Goal: Information Seeking & Learning: Learn about a topic

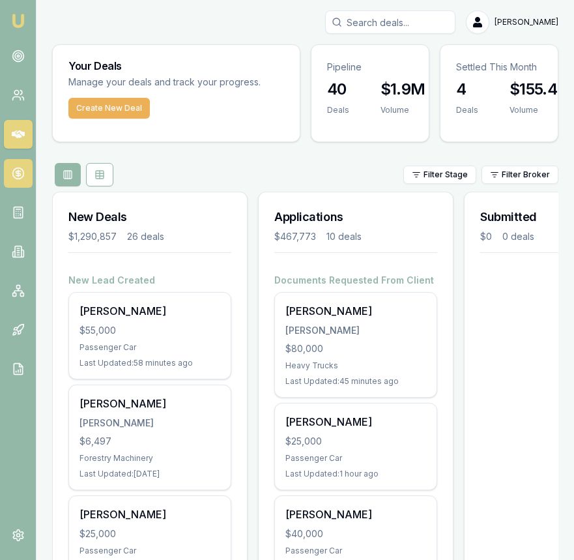
click at [22, 171] on icon at bounding box center [18, 173] width 13 height 13
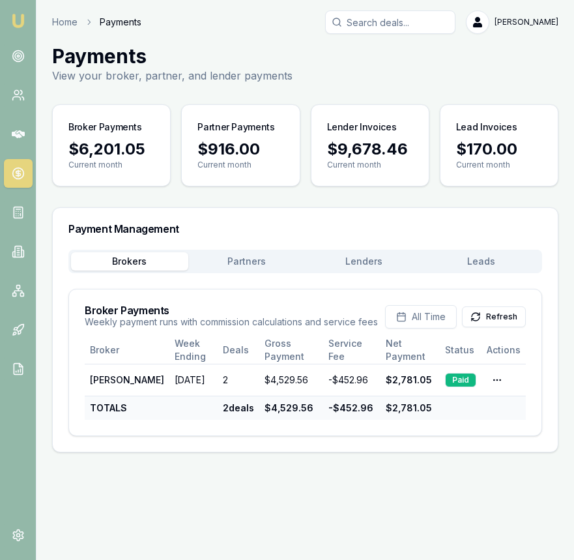
click at [353, 252] on button "Lenders" at bounding box center [364, 261] width 117 height 18
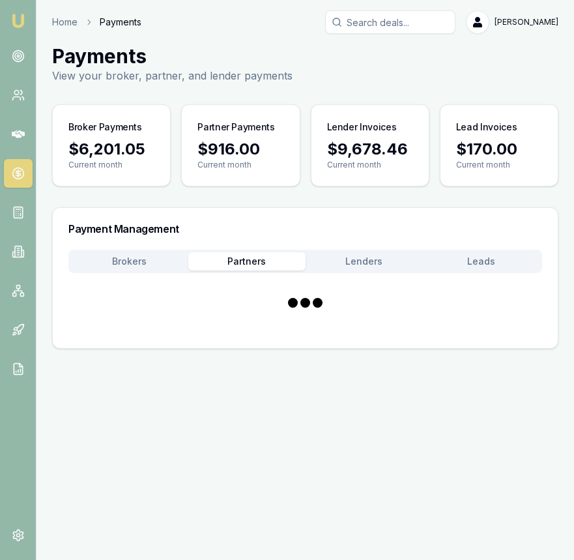
click at [277, 255] on button "Partners" at bounding box center [246, 261] width 117 height 18
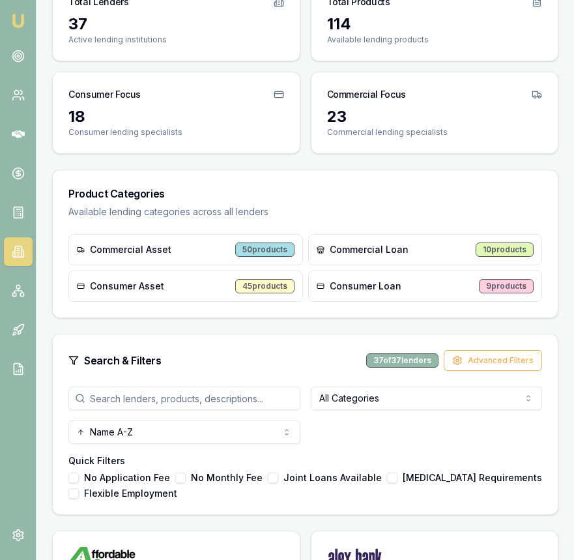
scroll to position [158, 0]
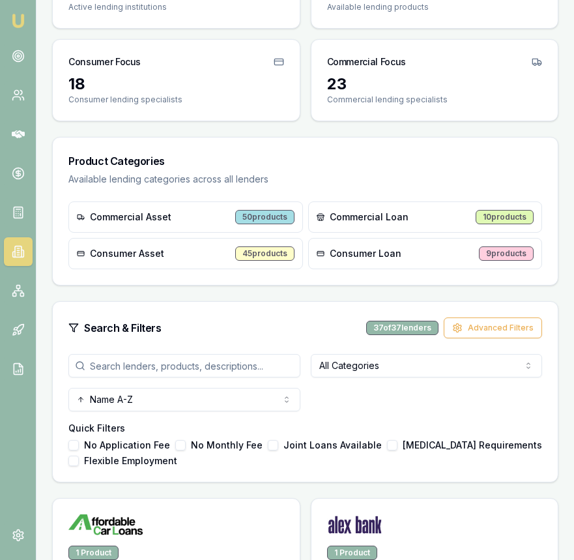
click at [158, 361] on input "search" at bounding box center [184, 365] width 232 height 23
click at [158, 363] on input "search" at bounding box center [184, 365] width 232 height 23
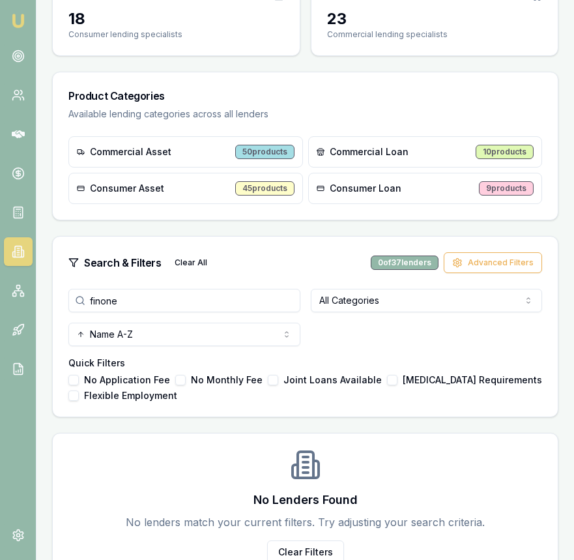
scroll to position [254, 0]
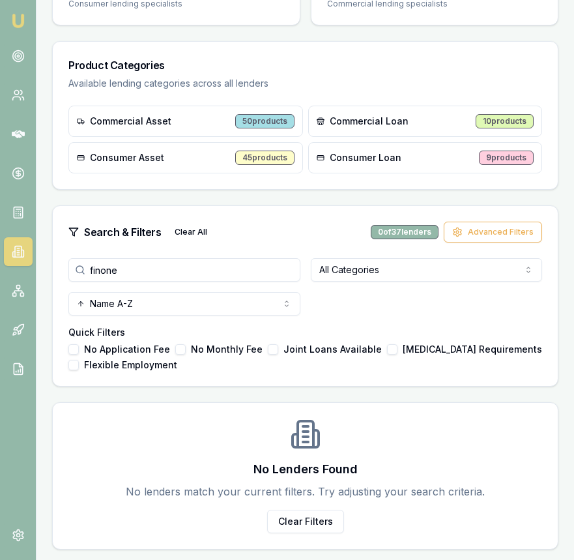
click at [128, 276] on input "finone" at bounding box center [184, 269] width 232 height 23
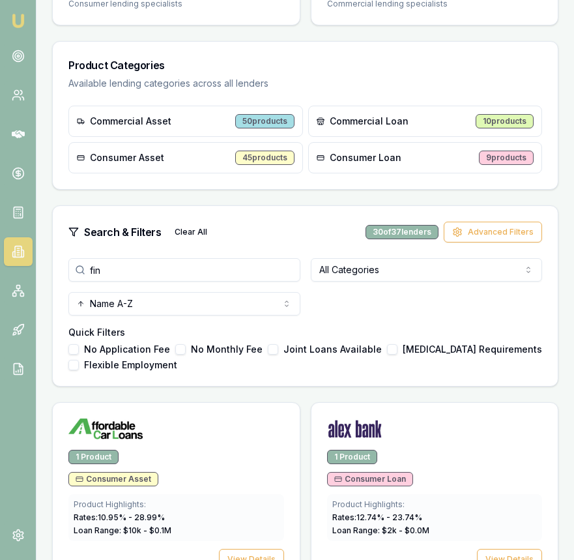
type input "fin"
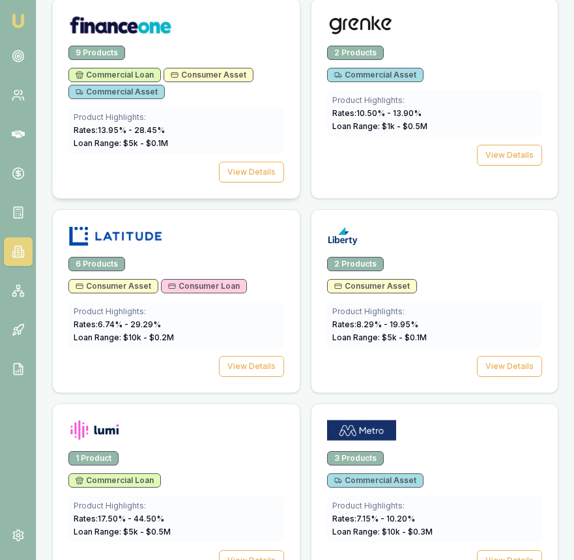
click at [253, 183] on div "9 Products Commercial Loan Consumer Asset Commercial Asset Product Highlights: …" at bounding box center [176, 122] width 247 height 153
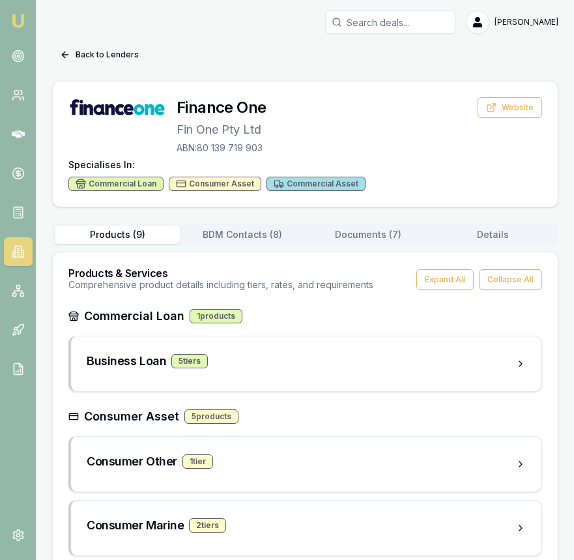
click at [344, 238] on button "Documents ( 7 )" at bounding box center [368, 235] width 125 height 18
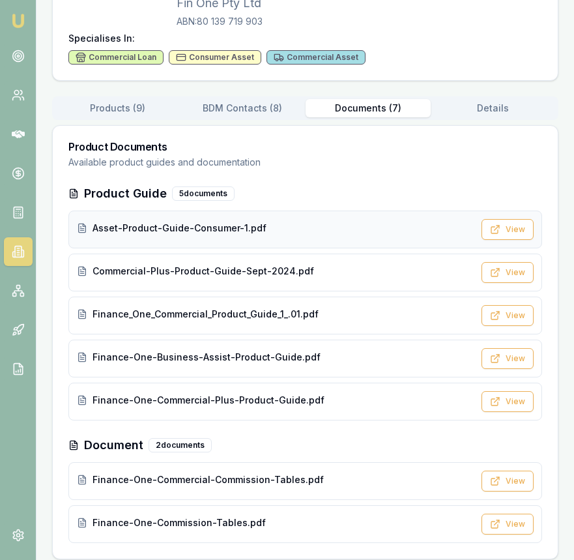
scroll to position [136, 0]
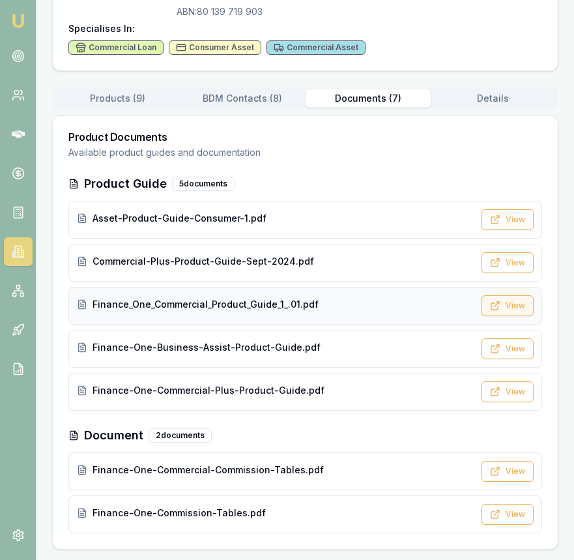
click at [519, 304] on button "View" at bounding box center [508, 305] width 52 height 21
click at [503, 259] on button "View" at bounding box center [508, 262] width 52 height 21
click at [505, 395] on button "View" at bounding box center [508, 391] width 52 height 21
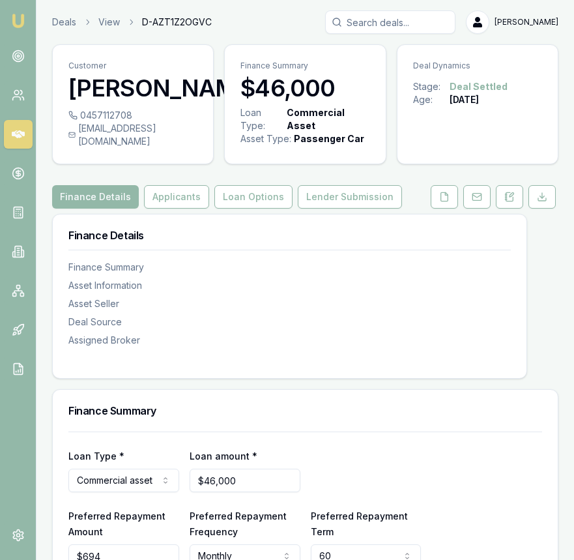
scroll to position [1106, 0]
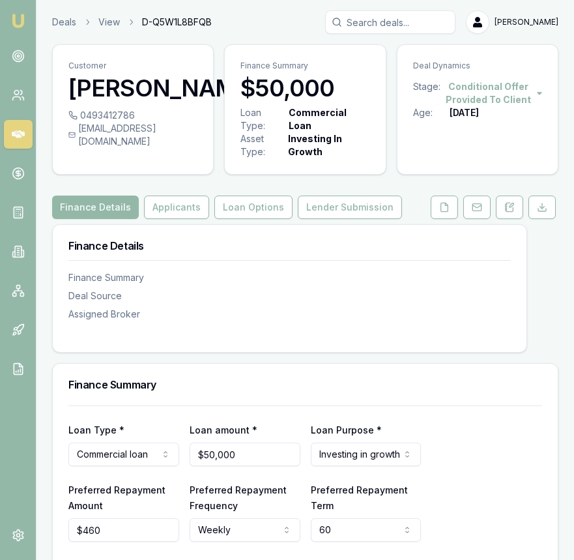
click at [490, 91] on html "Emu Broker Deals View D-Q5W1L8BFQB [PERSON_NAME] Toggle Menu Customer [PERSON_N…" at bounding box center [287, 280] width 574 height 560
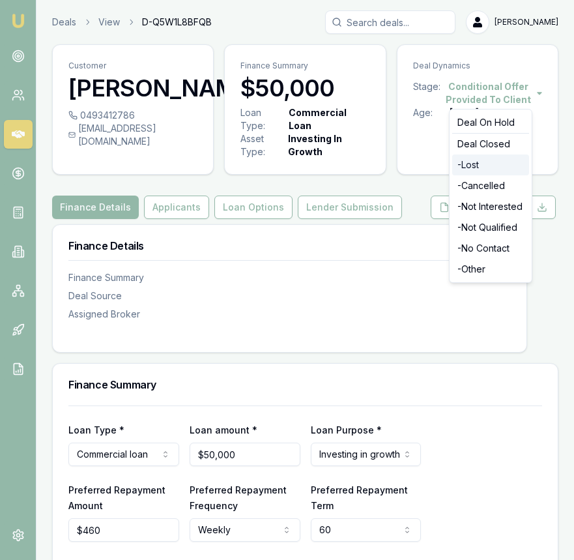
click at [485, 160] on div "- Lost" at bounding box center [490, 165] width 77 height 21
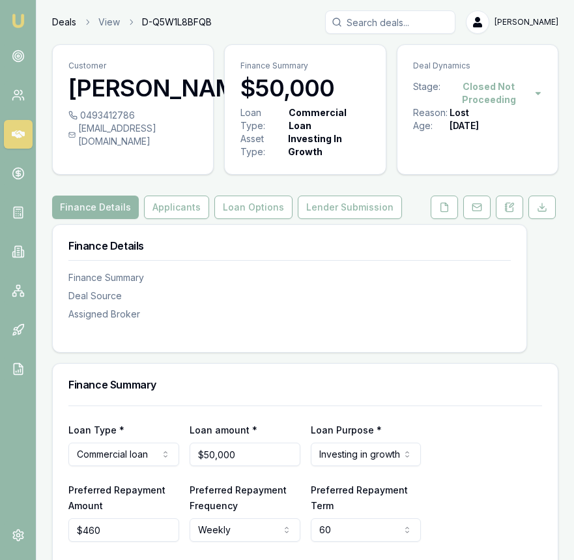
click at [71, 28] on link "Deals" at bounding box center [64, 22] width 24 height 13
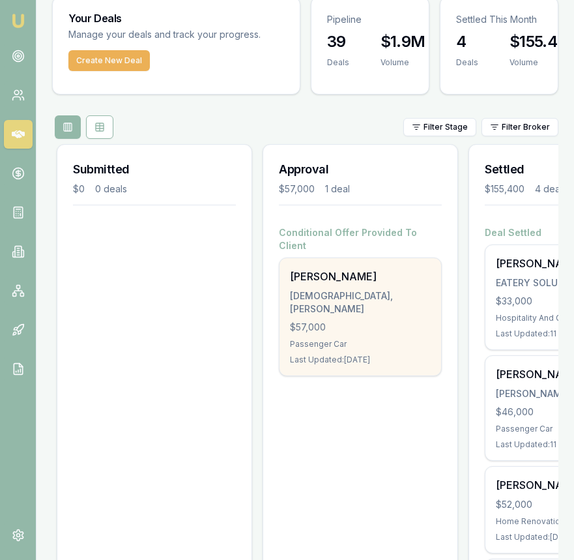
scroll to position [0, 513]
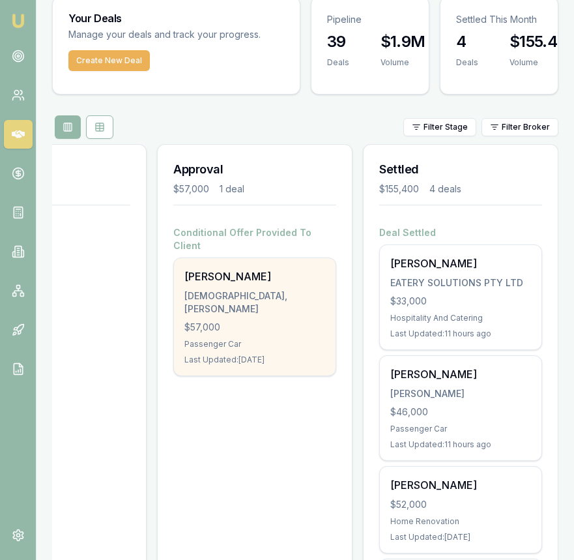
click at [315, 321] on div "$57,000" at bounding box center [255, 327] width 141 height 13
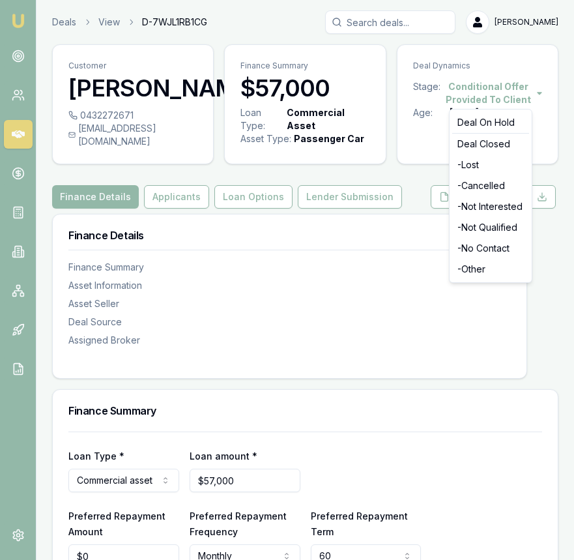
click at [484, 95] on html "Emu Broker Deals View D-7WJL1RB1CG [PERSON_NAME] Toggle Menu Customer Umeedulla…" at bounding box center [287, 280] width 574 height 560
click at [474, 169] on div "- Lost" at bounding box center [490, 165] width 77 height 21
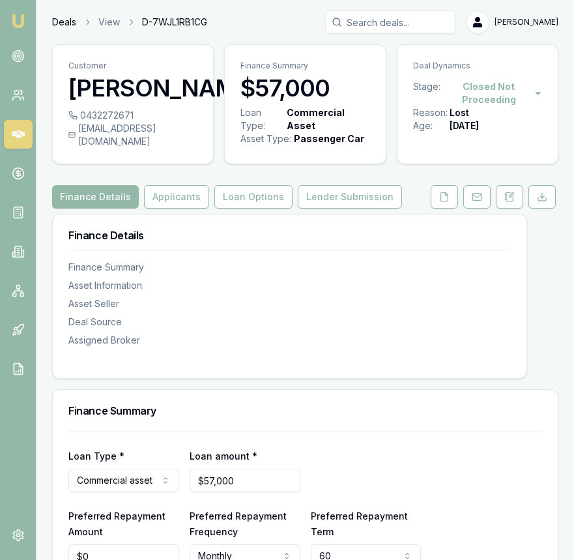
click at [67, 25] on link "Deals" at bounding box center [64, 22] width 24 height 13
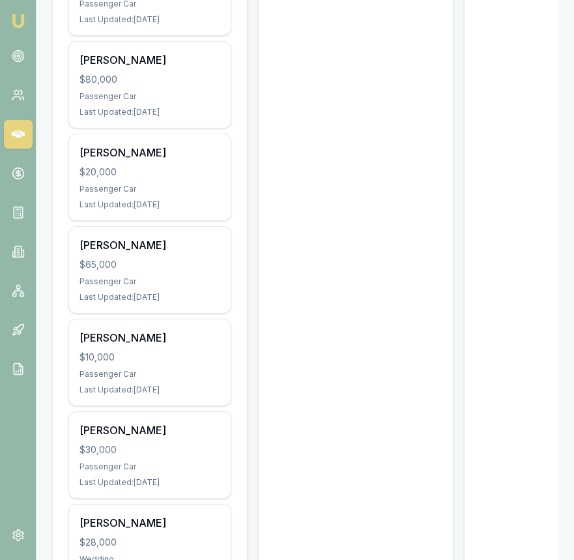
scroll to position [2322, 0]
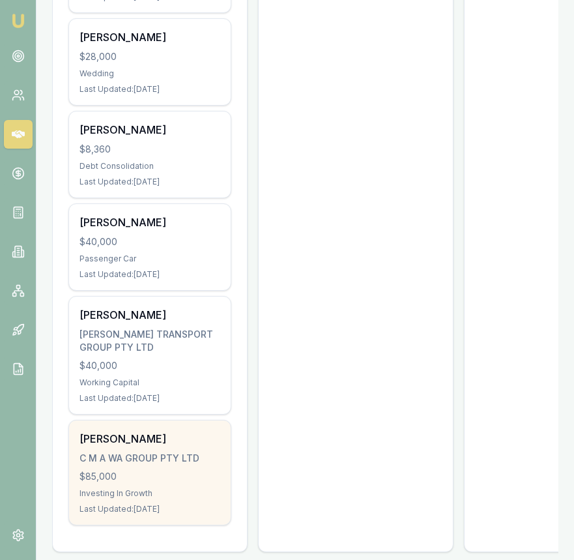
click at [210, 452] on div "Satish Chauhan C M A WA GROUP PTY LTD $85,000 Investing In Growth Last Updated:…" at bounding box center [150, 473] width 162 height 104
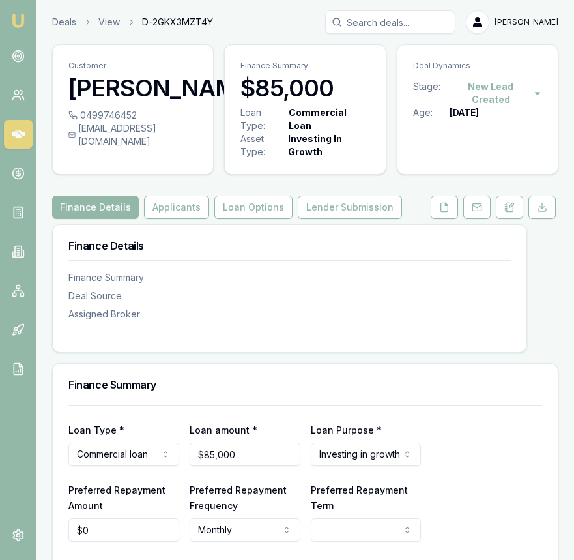
drag, startPoint x: 519, startPoint y: 79, endPoint x: 516, endPoint y: 87, distance: 8.9
click at [518, 79] on div "Deal Dynamics" at bounding box center [478, 62] width 160 height 35
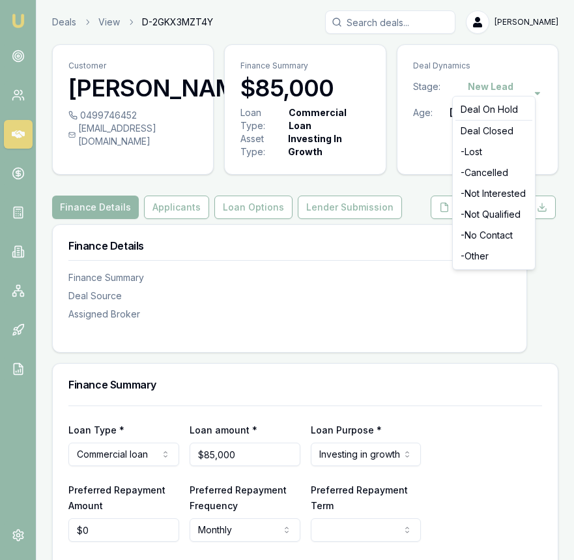
click at [516, 87] on html "Emu Broker Deals View D-2GKX3MZT4Y Eujin Ooi Toggle Menu Customer Satish Chauha…" at bounding box center [287, 280] width 574 height 560
click at [514, 198] on div "- Not Interested" at bounding box center [494, 193] width 77 height 21
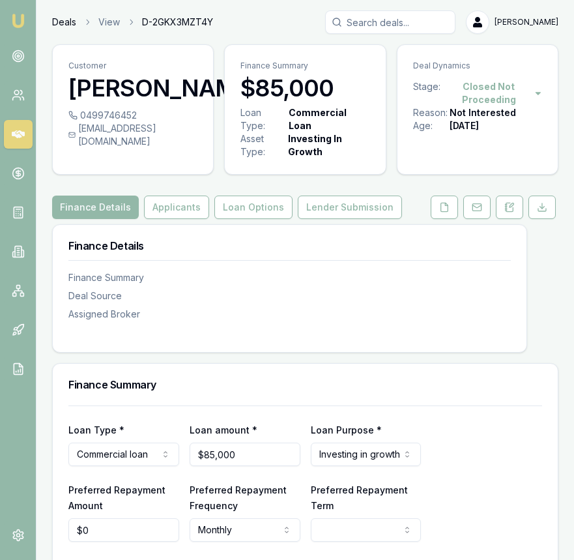
click at [61, 24] on link "Deals" at bounding box center [64, 22] width 24 height 13
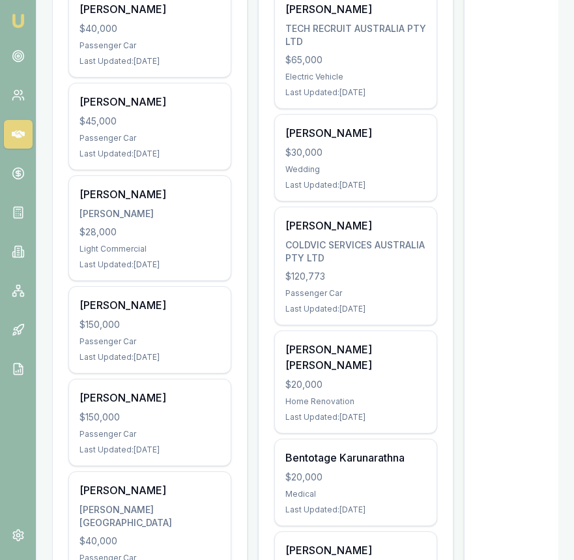
scroll to position [597, 0]
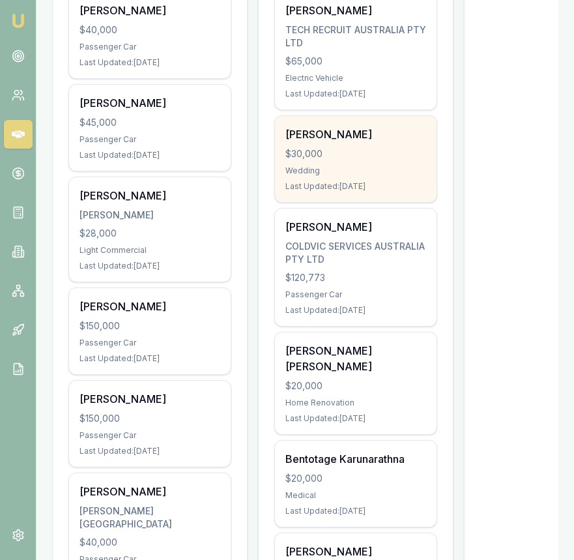
click at [313, 146] on div "Frans Lay $30,000 Wedding Last Updated: 5 days ago" at bounding box center [356, 159] width 162 height 86
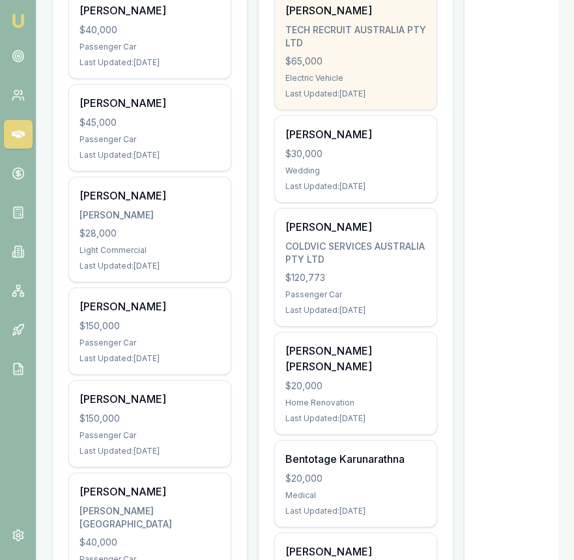
click at [346, 57] on div "$65,000" at bounding box center [356, 61] width 141 height 13
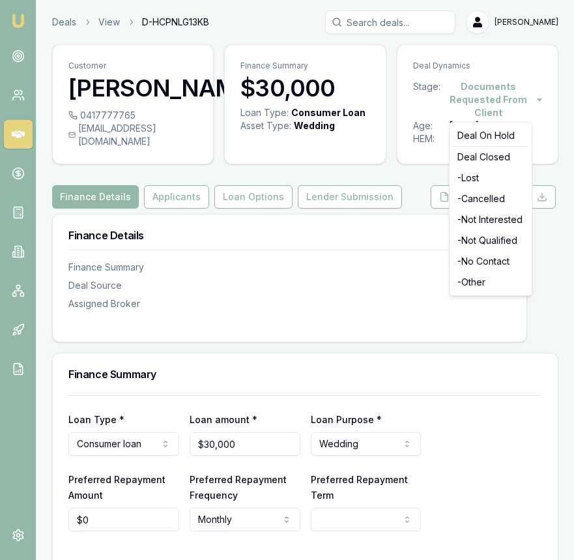
click at [481, 82] on html "Emu Broker Deals View D-HCPNLG13KB [PERSON_NAME] Toggle Menu Customer [PERSON_N…" at bounding box center [287, 280] width 574 height 560
drag, startPoint x: 312, startPoint y: 14, endPoint x: 350, endPoint y: 3, distance: 40.0
click at [312, 14] on html "Emu Broker Deals View D-HCPNLG13KB [PERSON_NAME] Toggle Menu Customer [PERSON_N…" at bounding box center [287, 280] width 574 height 560
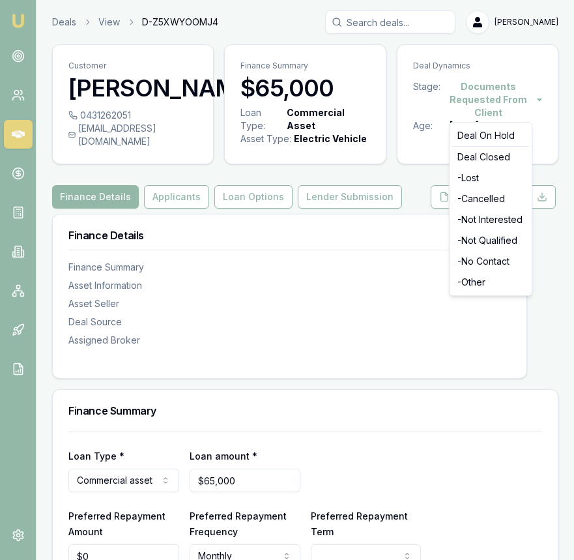
click at [493, 90] on html "Emu Broker Deals View D-Z5XWYOOMJ4 Eujin Ooi Toggle Menu Customer Jenny Tran 04…" at bounding box center [287, 280] width 574 height 560
click at [492, 226] on div "- Not Interested" at bounding box center [490, 219] width 77 height 21
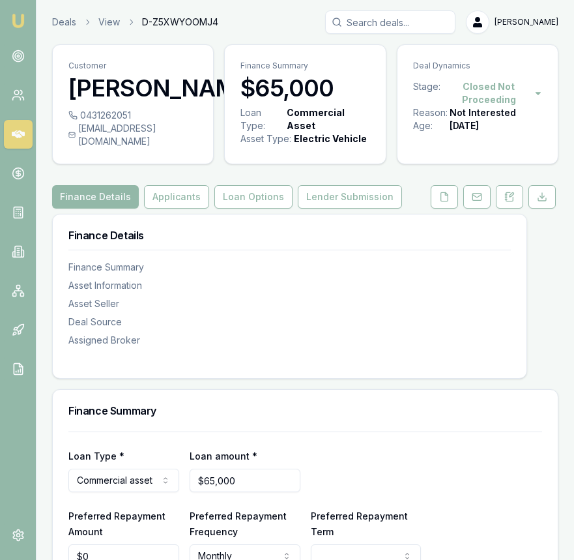
click at [62, 14] on div "Deals View D-Z5XWYOOMJ4 Eujin Ooi" at bounding box center [305, 21] width 507 height 23
click at [62, 17] on link "Deals" at bounding box center [64, 22] width 24 height 13
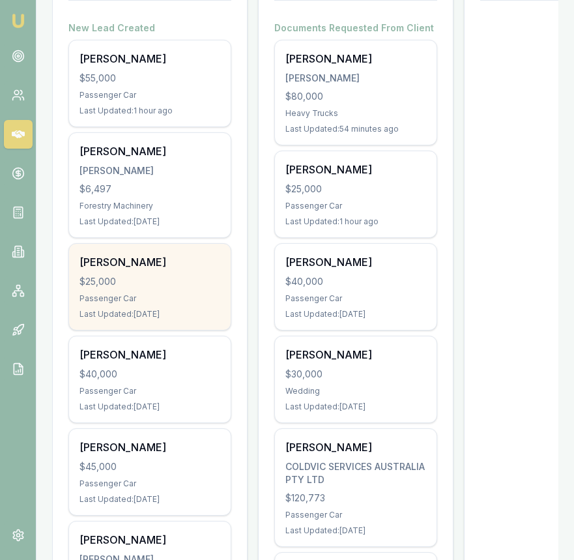
scroll to position [244, 0]
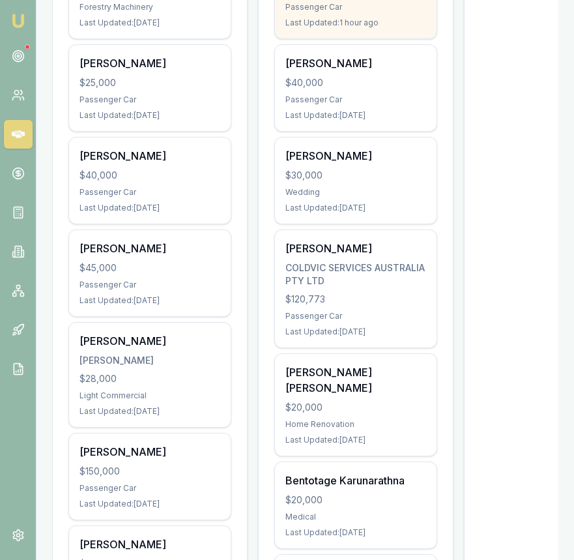
scroll to position [452, 0]
